Goal: Information Seeking & Learning: Learn about a topic

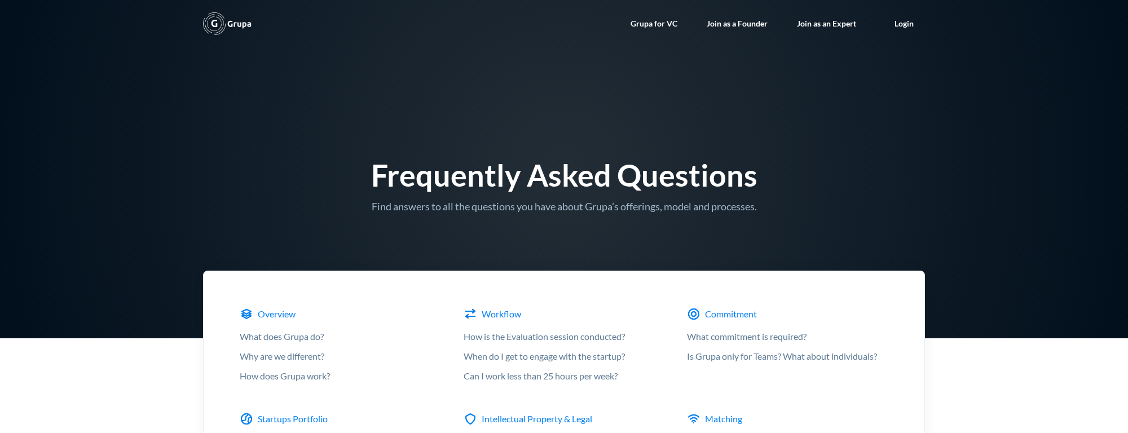
scroll to position [3790, 0]
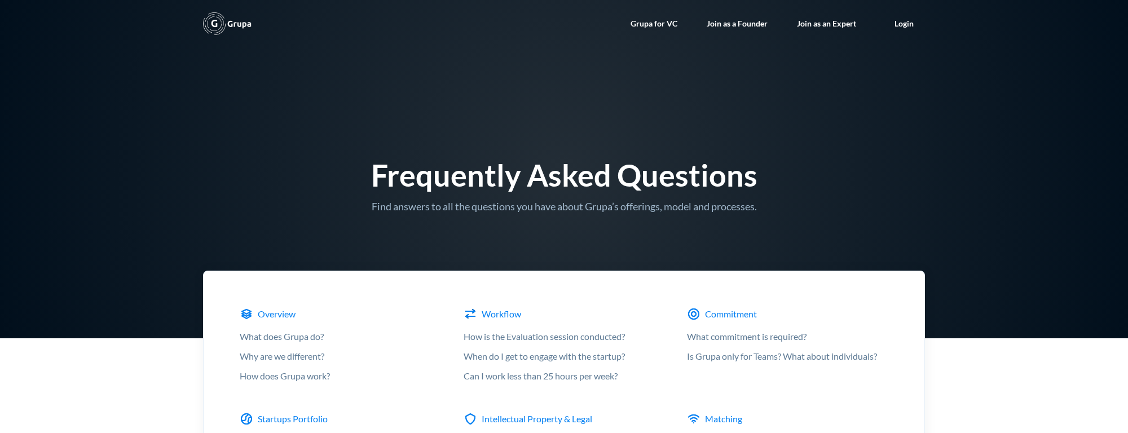
scroll to position [1405, 0]
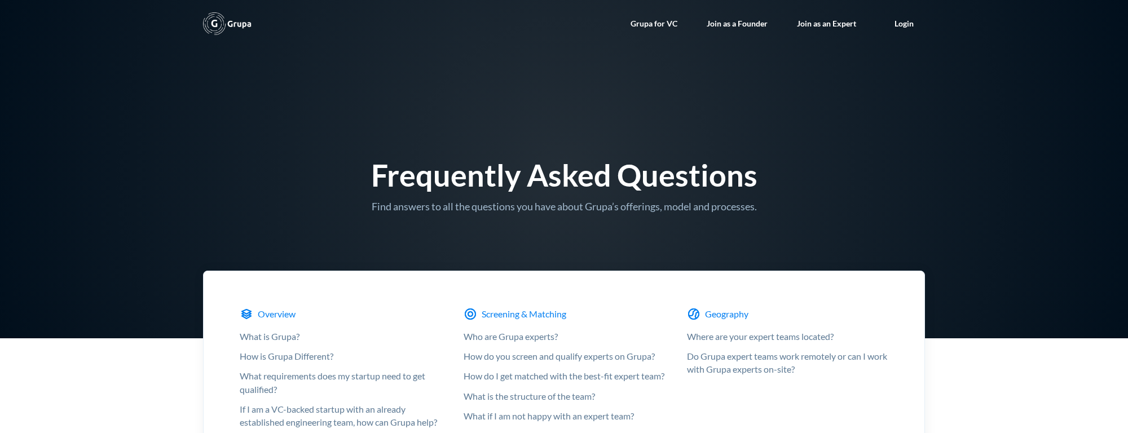
scroll to position [3554, 0]
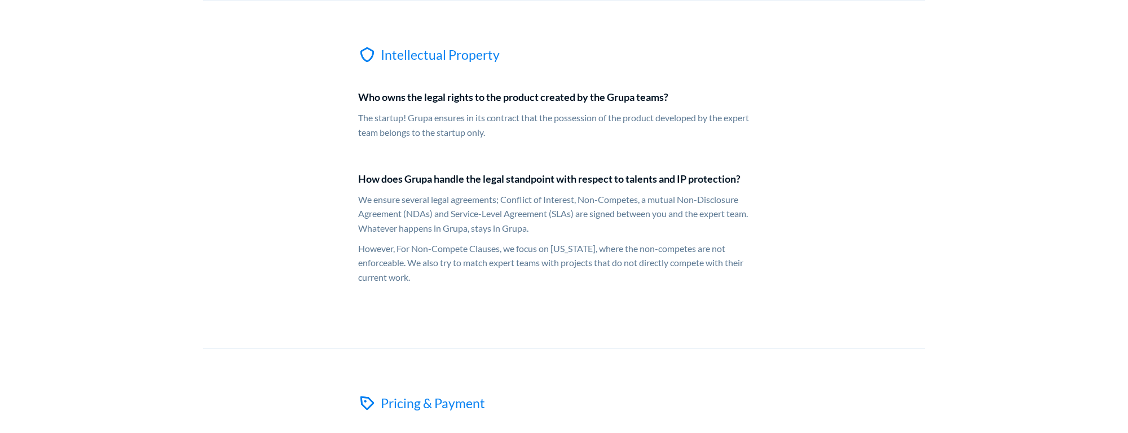
scroll to position [3219, 0]
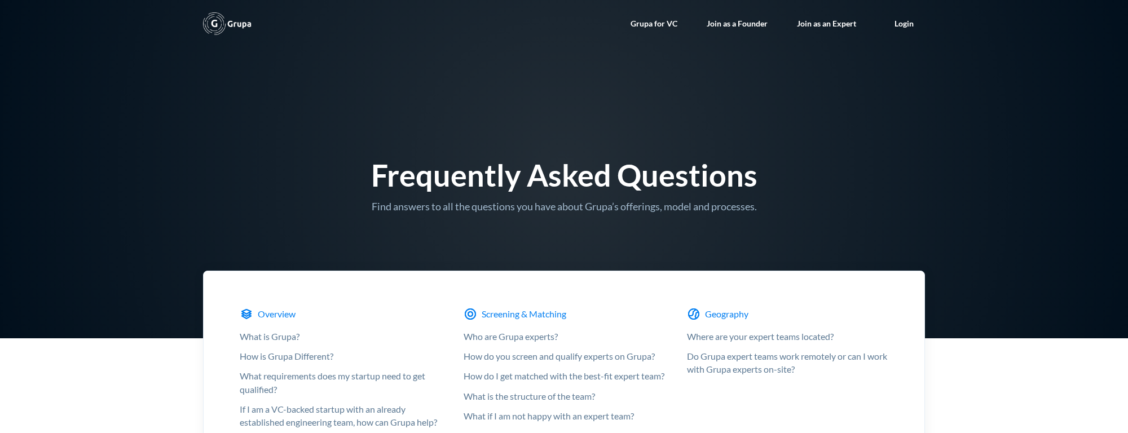
scroll to position [2871, 0]
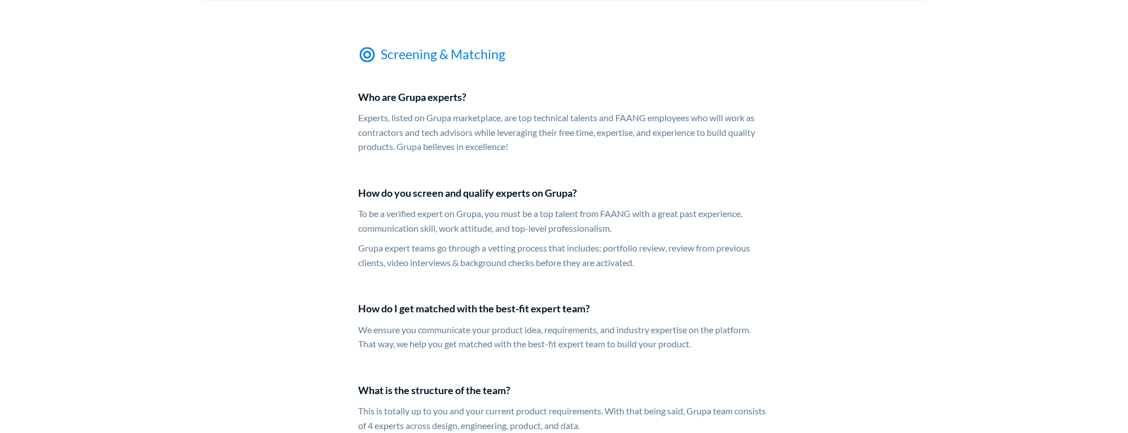
scroll to position [1609, 0]
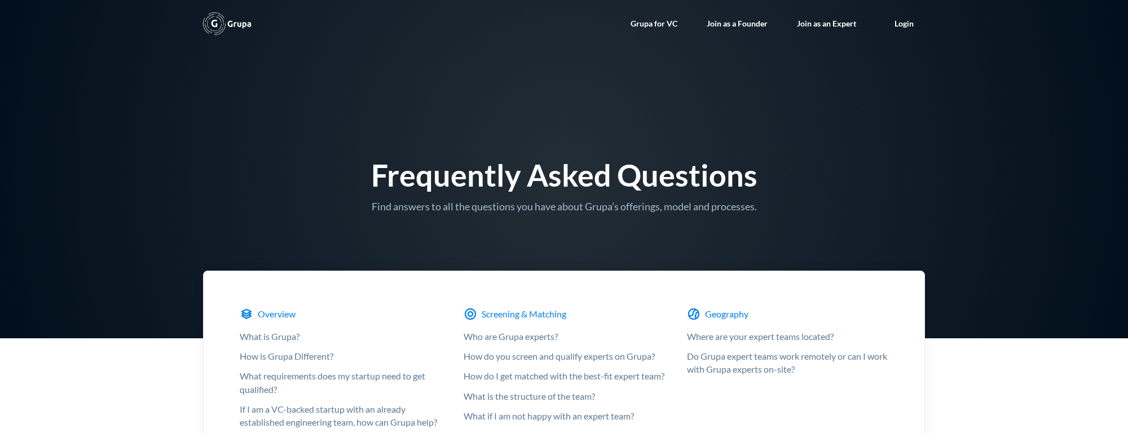
scroll to position [958, 0]
